Goal: Check status: Check status

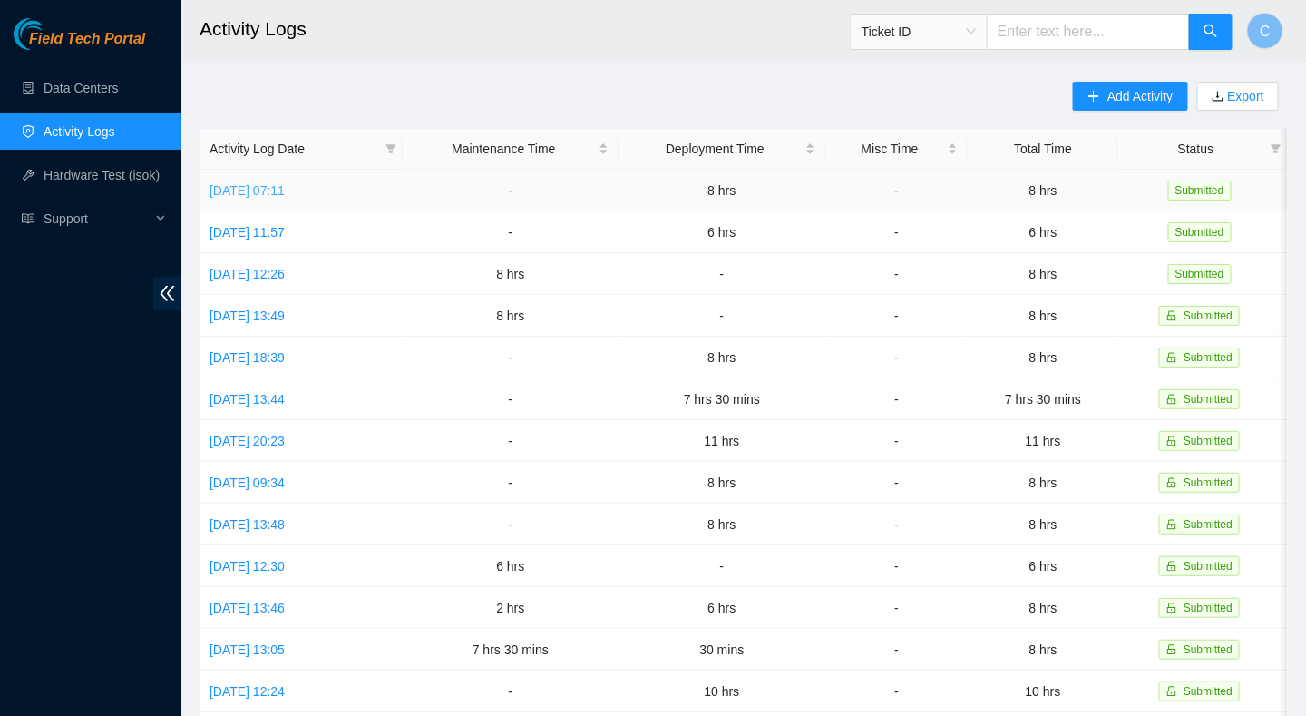
click at [276, 195] on link "[DATE] 07:11" at bounding box center [247, 190] width 75 height 15
